Goal: Transaction & Acquisition: Purchase product/service

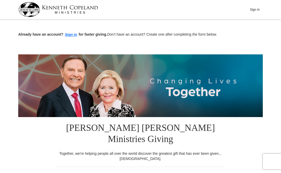
click at [259, 8] on button "Sign In" at bounding box center [255, 9] width 16 height 8
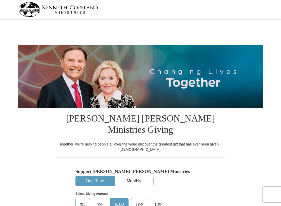
select select "ID"
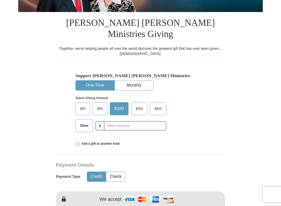
click at [105, 105] on span "$50" at bounding box center [100, 109] width 10 height 8
click at [0, 0] on input "$50" at bounding box center [0, 0] width 0 height 0
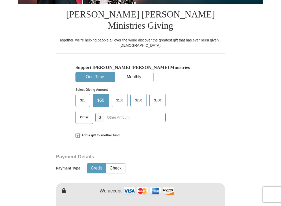
scroll to position [108, 0]
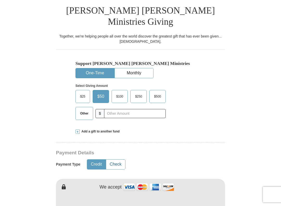
click at [117, 159] on button "Check" at bounding box center [115, 164] width 19 height 10
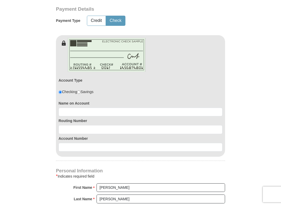
scroll to position [252, 0]
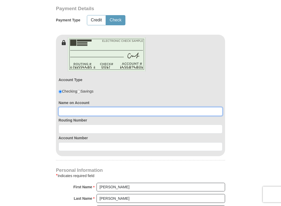
click at [69, 107] on input at bounding box center [141, 111] width 164 height 9
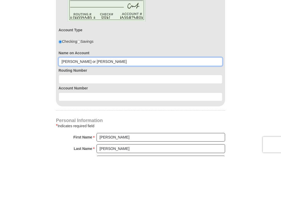
type input "[PERSON_NAME] or [PERSON_NAME]"
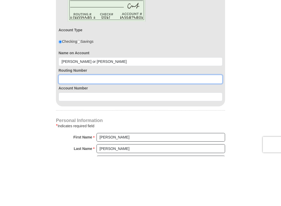
click at [79, 125] on input at bounding box center [141, 129] width 164 height 9
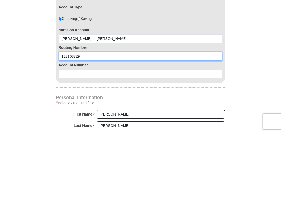
type input "123103729"
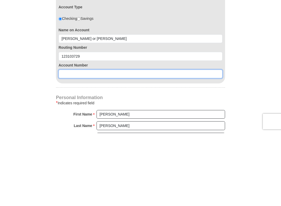
click at [71, 143] on input at bounding box center [141, 147] width 164 height 9
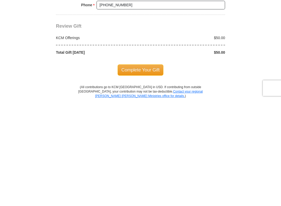
scroll to position [445, 0]
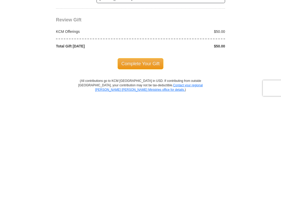
type input "153356564952"
click at [141, 164] on span "Complete Your Gift" at bounding box center [141, 169] width 46 height 11
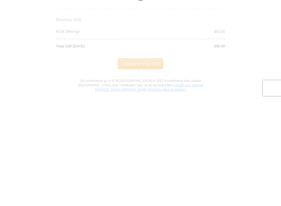
scroll to position [551, 0]
